Goal: Register for event/course

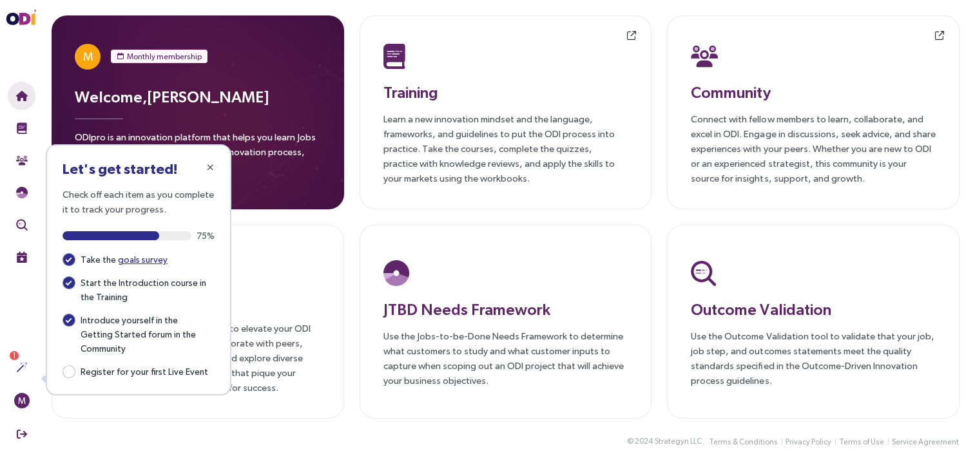
click at [665, 77] on div "M Monthly membership Welcome, [PERSON_NAME] ODIpro is an innovation platform th…" at bounding box center [505, 217] width 939 height 434
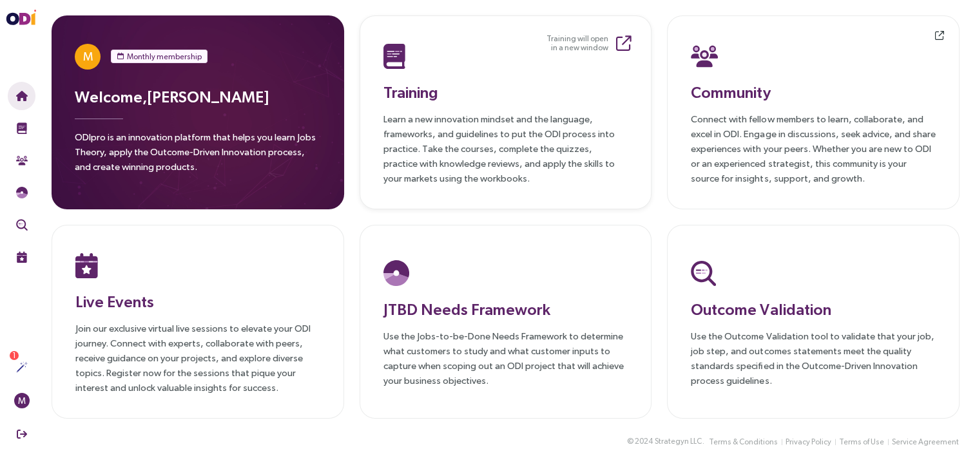
drag, startPoint x: 791, startPoint y: 0, endPoint x: 570, endPoint y: 62, distance: 230.1
click at [570, 62] on div at bounding box center [505, 56] width 245 height 34
click at [85, 301] on h3 "Live Events" at bounding box center [197, 301] width 245 height 23
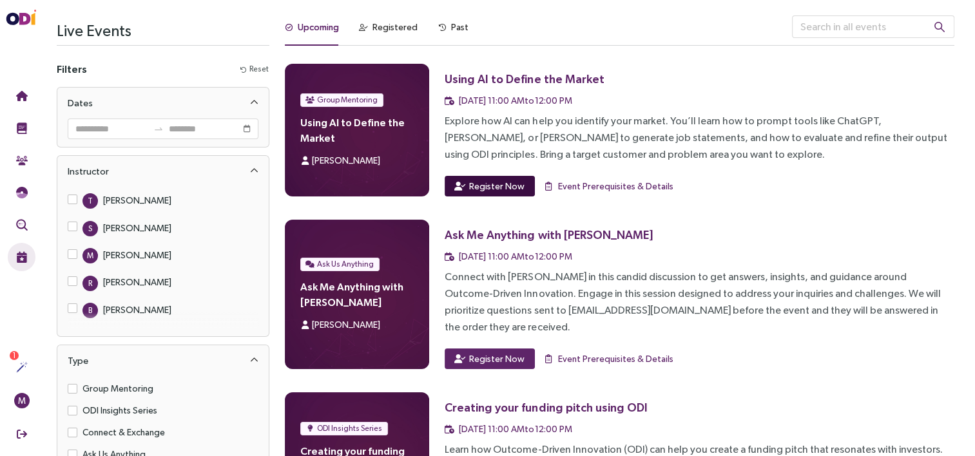
click at [477, 186] on span "Register Now" at bounding box center [496, 186] width 55 height 14
